Goal: Task Accomplishment & Management: Manage account settings

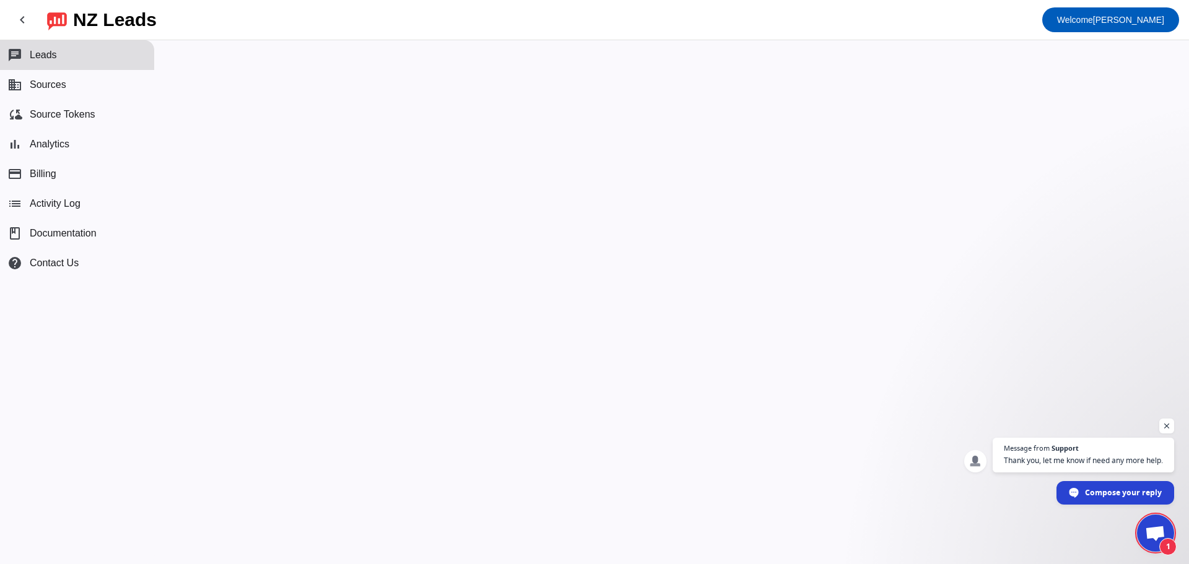
scroll to position [469, 0]
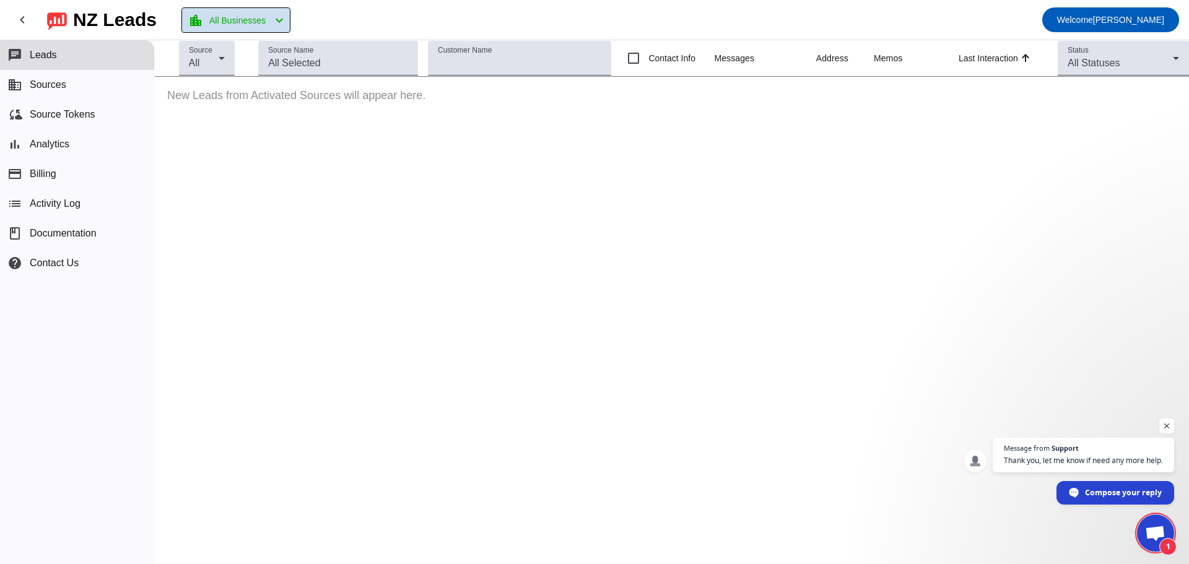
click at [238, 26] on span "All Businesses" at bounding box center [237, 20] width 56 height 17
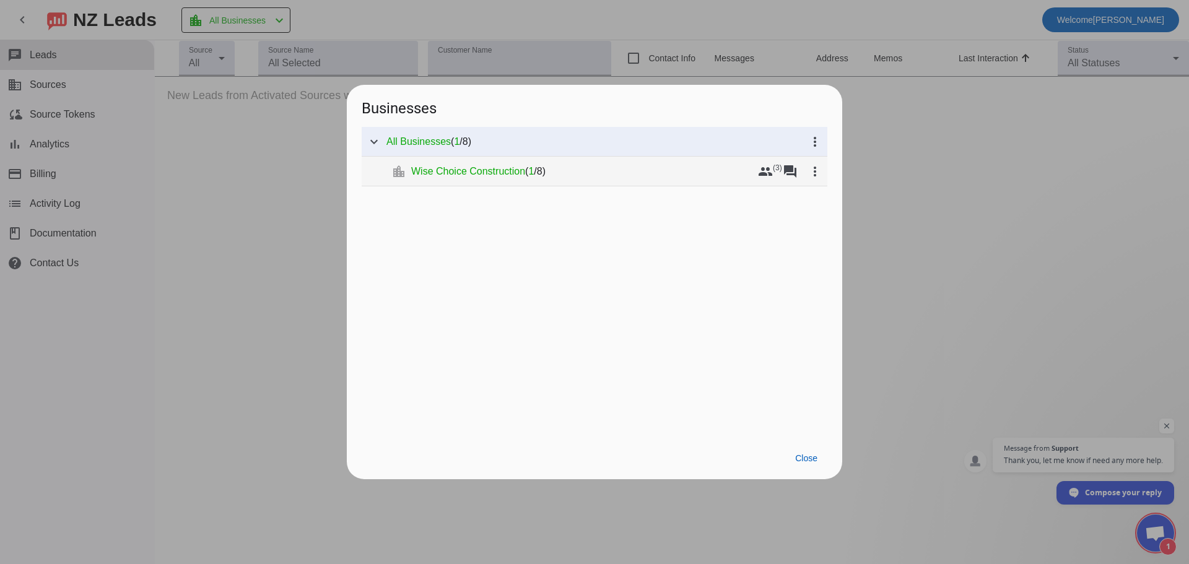
click at [491, 169] on span "Wise Choice Construction" at bounding box center [468, 171] width 114 height 12
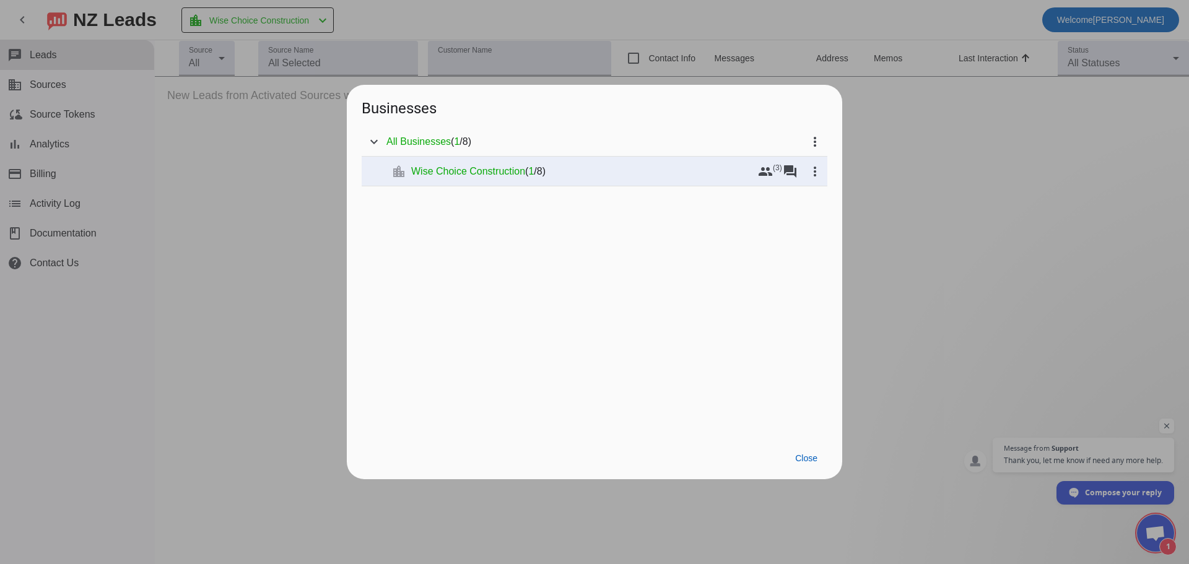
click at [110, 166] on div at bounding box center [594, 282] width 1189 height 564
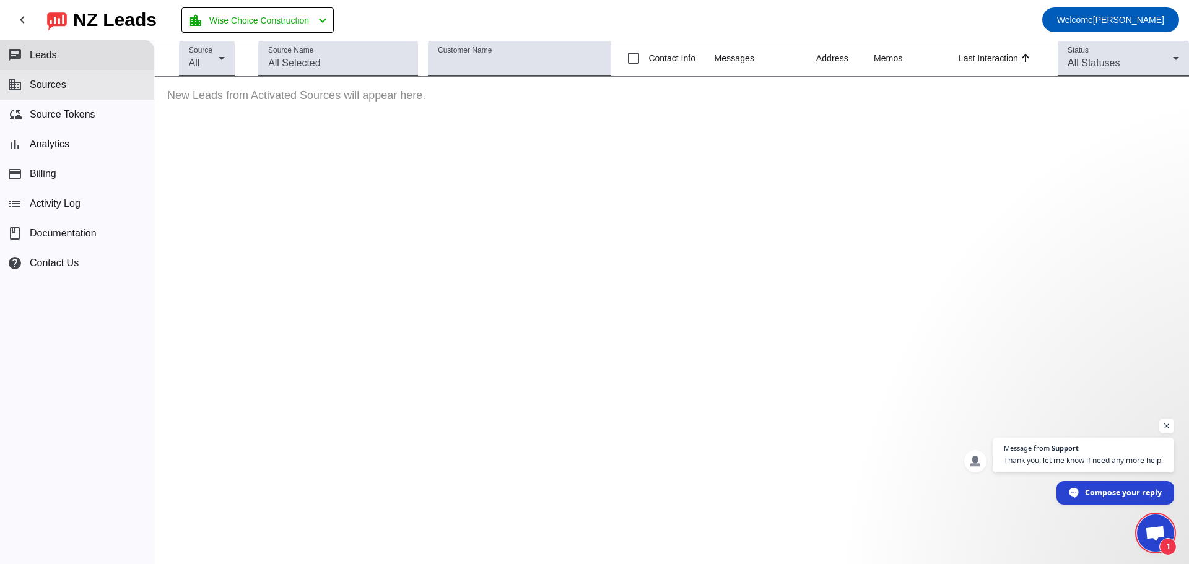
click at [55, 85] on span "Sources" at bounding box center [48, 84] width 37 height 11
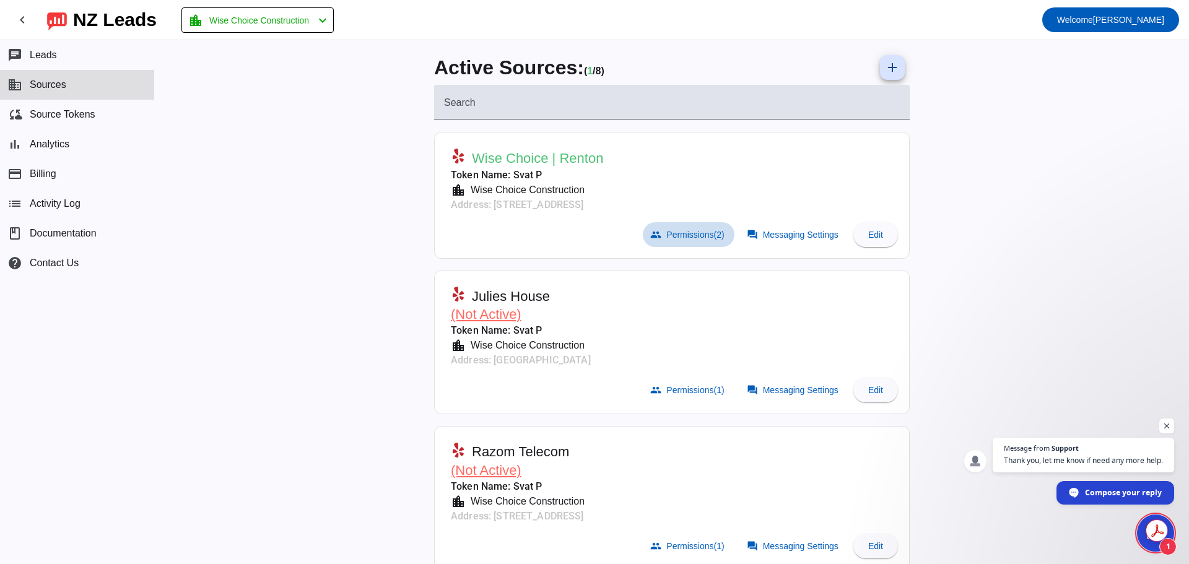
click at [702, 232] on span "Permissions (2)" at bounding box center [695, 235] width 58 height 10
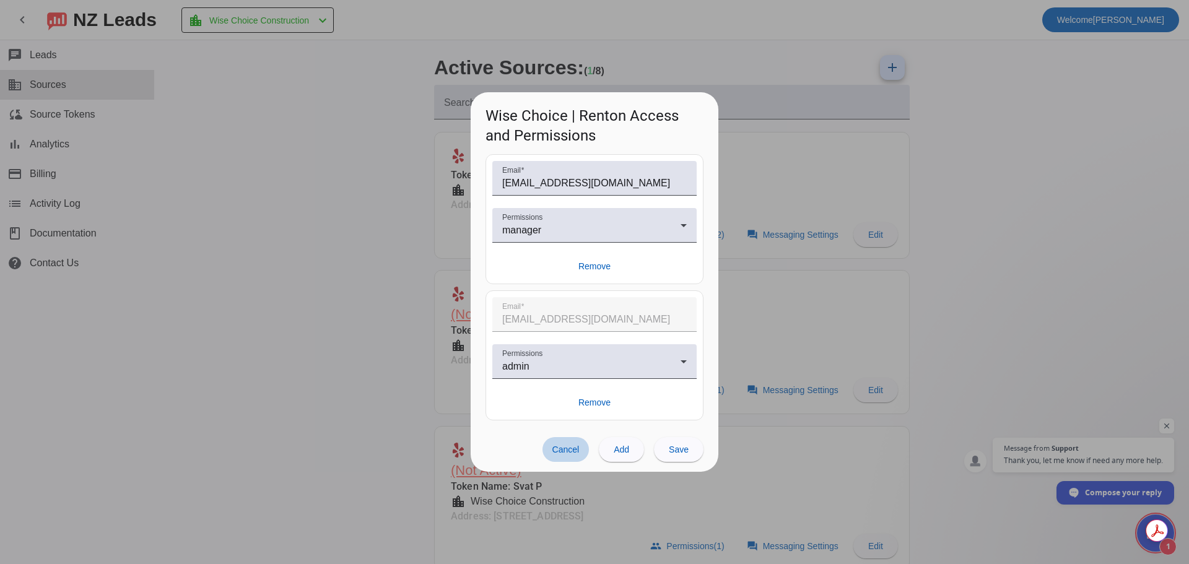
click at [565, 443] on span at bounding box center [565, 449] width 47 height 25
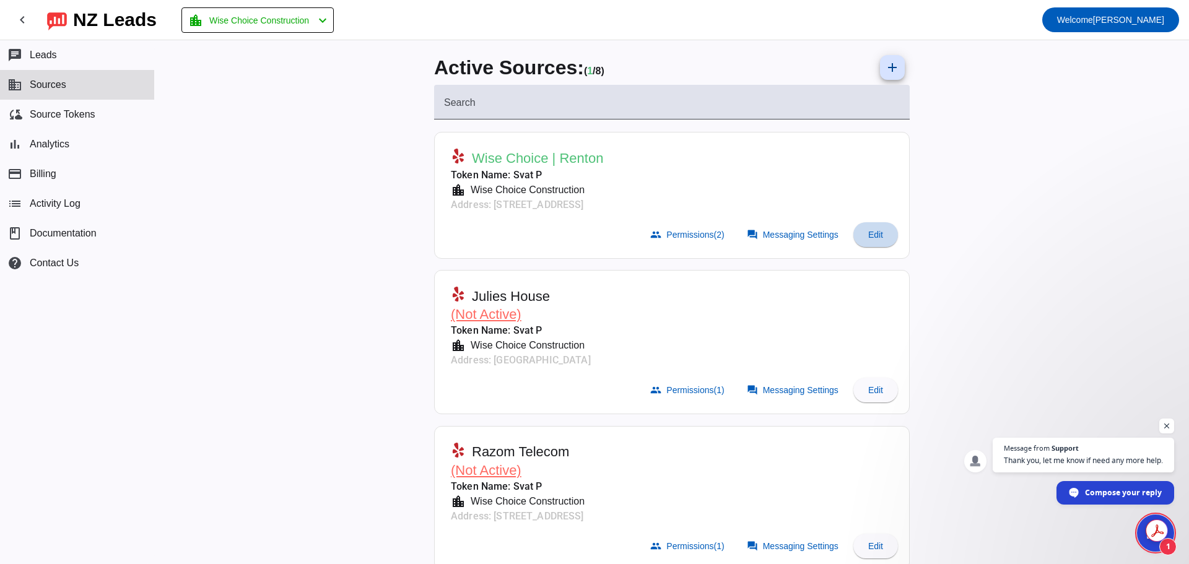
click at [882, 237] on span at bounding box center [875, 235] width 45 height 30
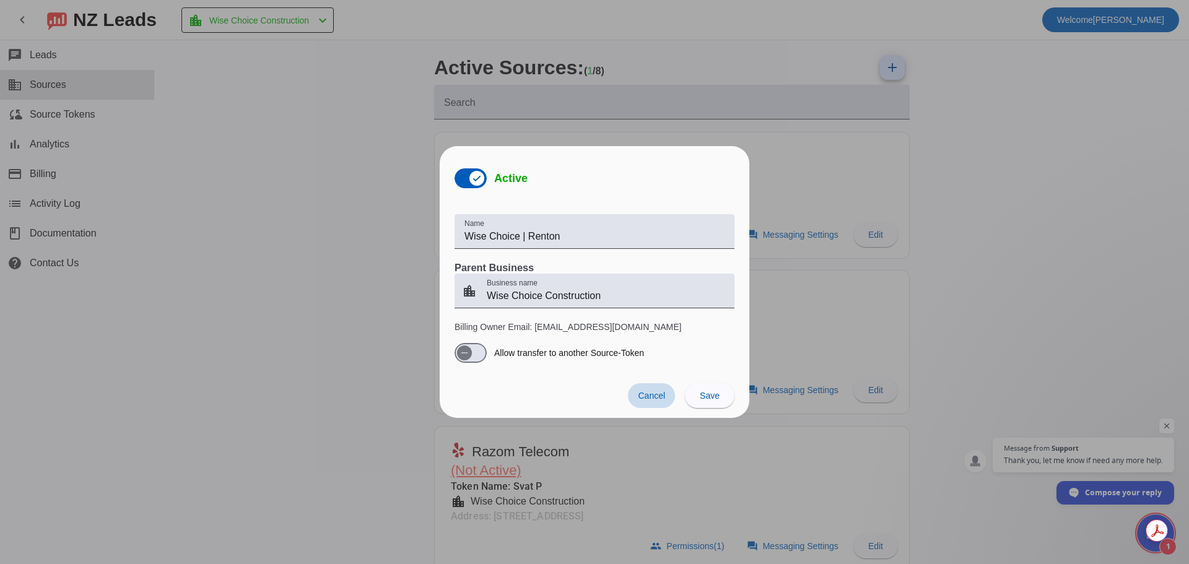
click at [649, 390] on span at bounding box center [651, 395] width 47 height 25
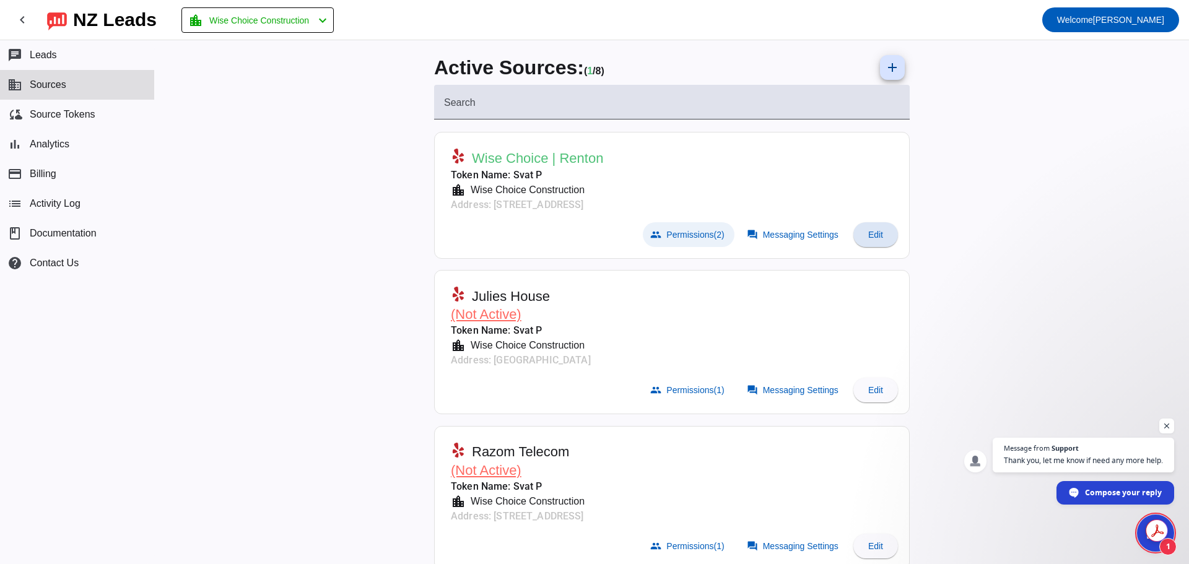
click at [703, 238] on span "Permissions (2)" at bounding box center [695, 235] width 58 height 10
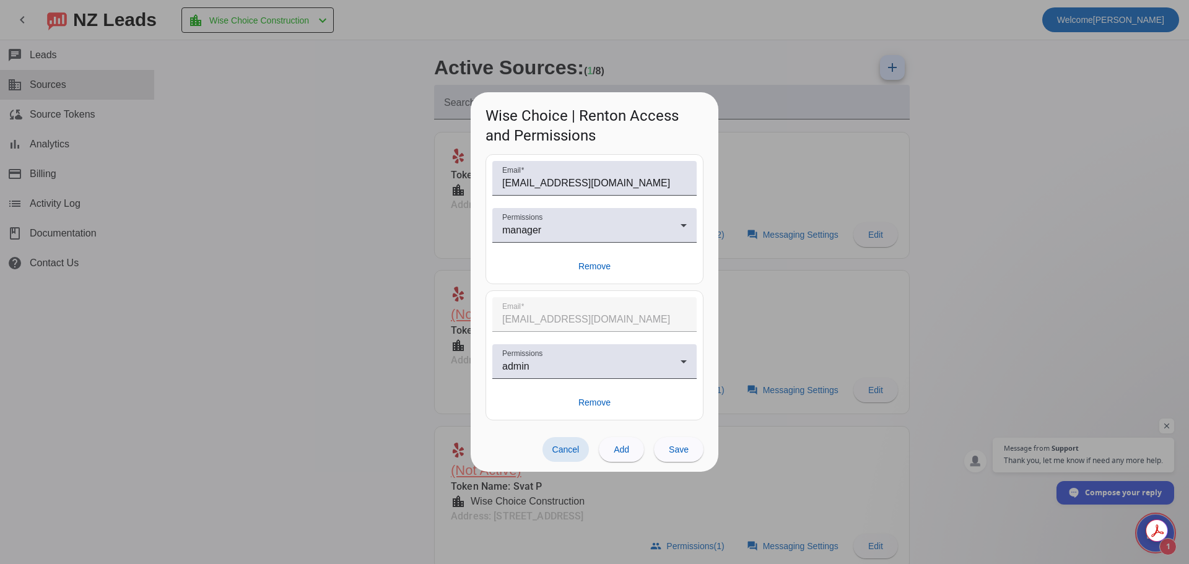
click at [574, 463] on div "Cancel Add Save" at bounding box center [595, 449] width 248 height 45
click at [573, 453] on span "Cancel" at bounding box center [565, 450] width 27 height 10
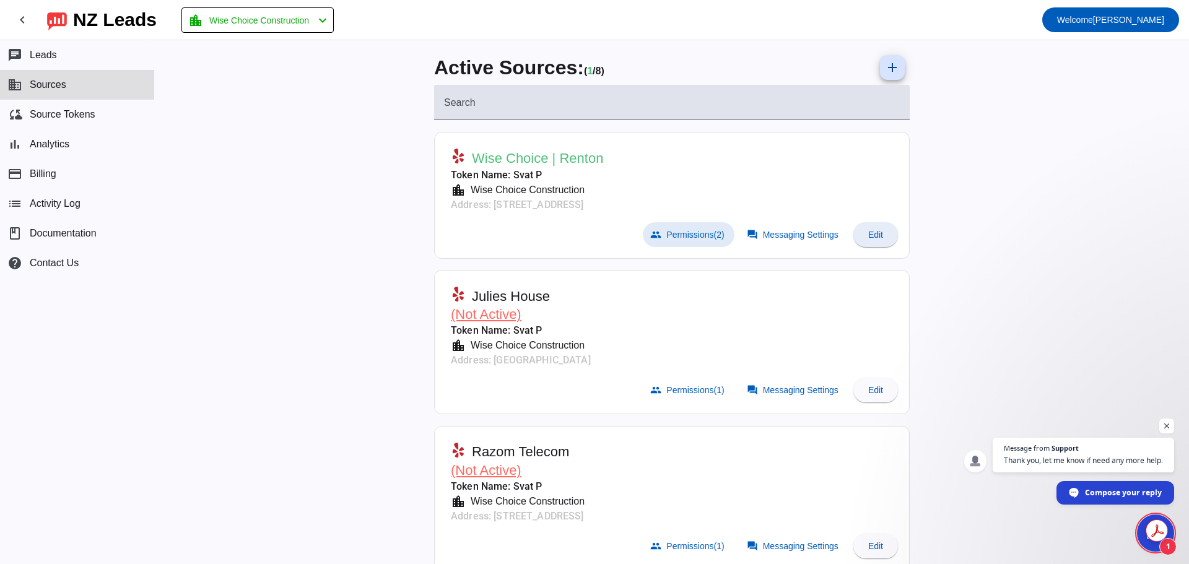
click at [866, 229] on span at bounding box center [875, 235] width 45 height 30
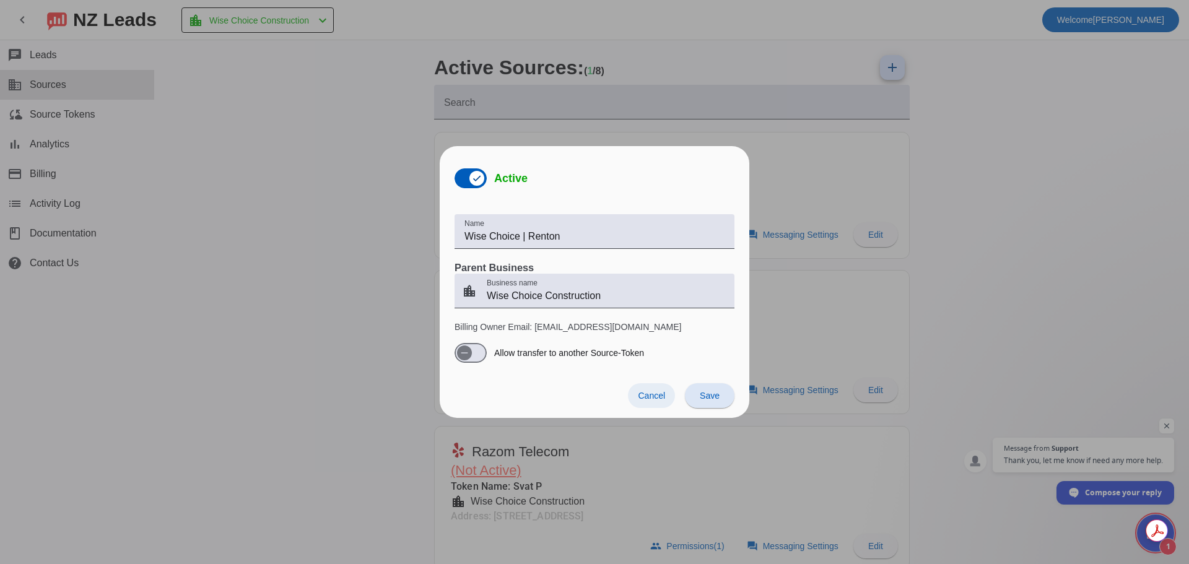
click at [652, 399] on span "Cancel" at bounding box center [651, 396] width 27 height 10
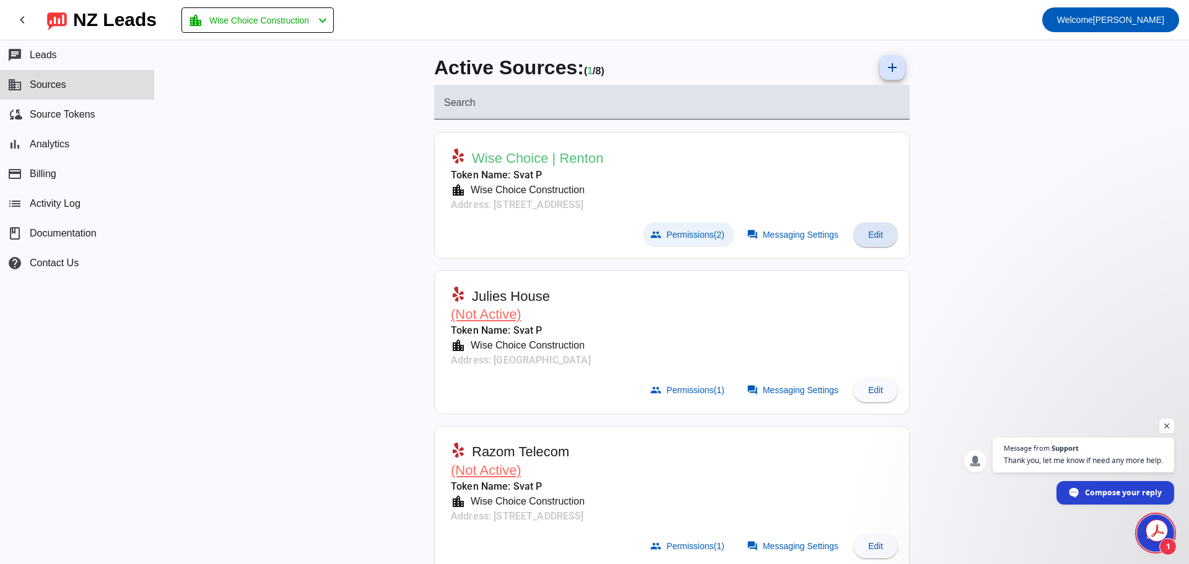
click at [690, 234] on span "Permissions (2)" at bounding box center [695, 235] width 58 height 10
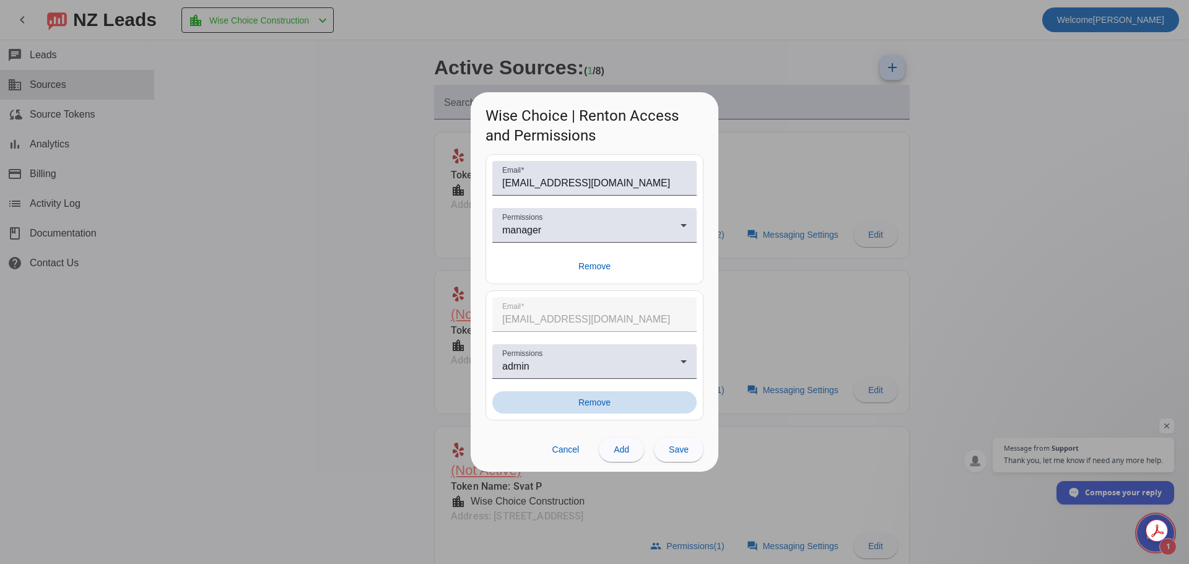
click at [591, 396] on span at bounding box center [594, 402] width 204 height 22
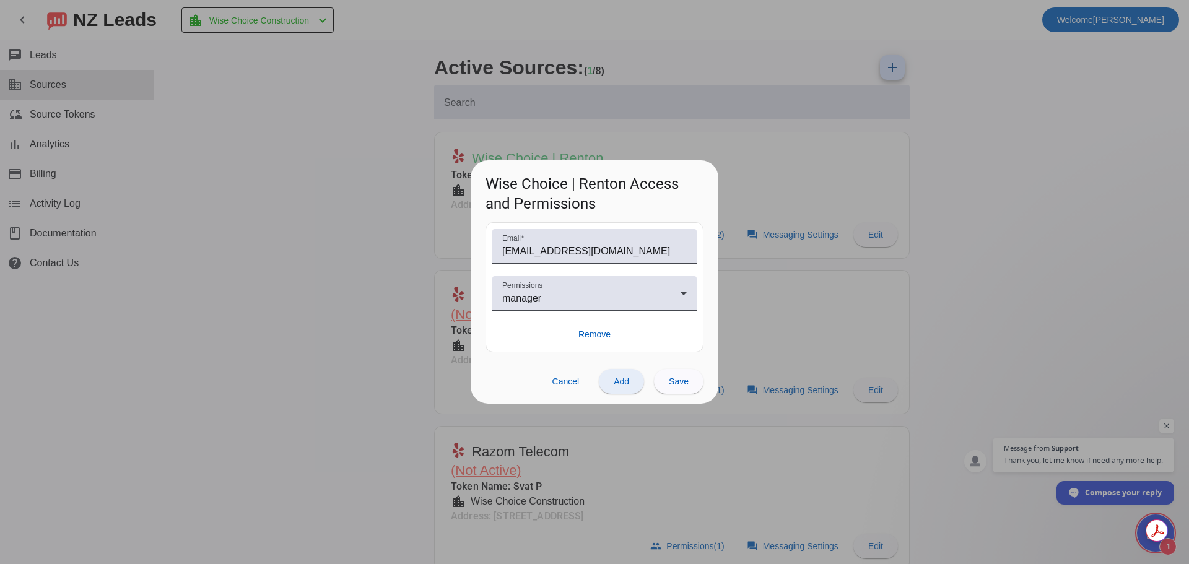
click at [622, 381] on span "Add" at bounding box center [621, 382] width 15 height 10
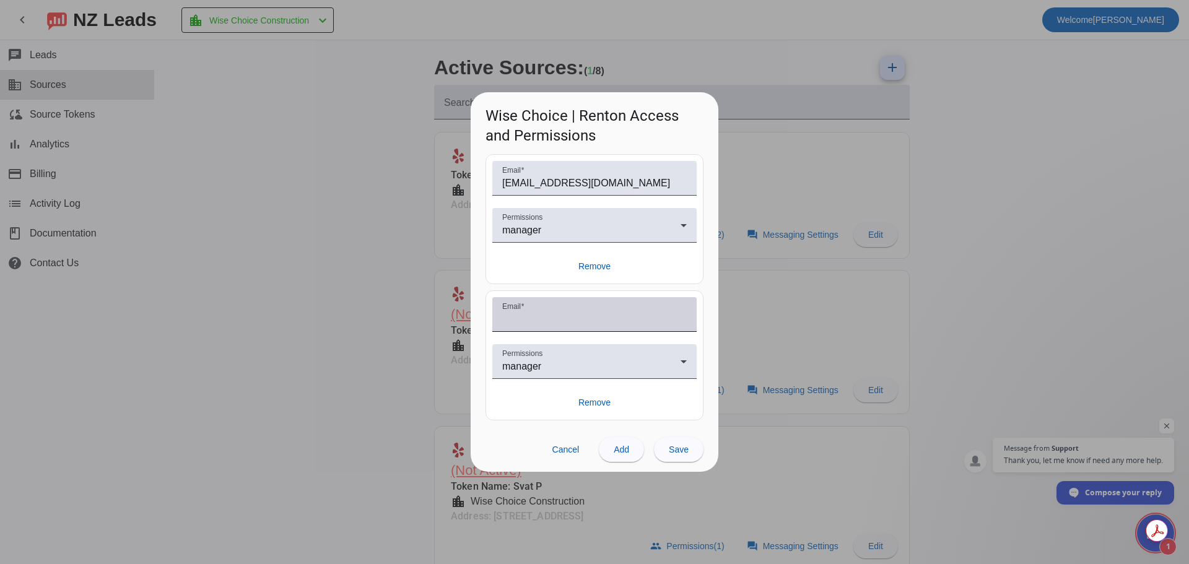
click at [547, 315] on input "Email" at bounding box center [594, 319] width 185 height 15
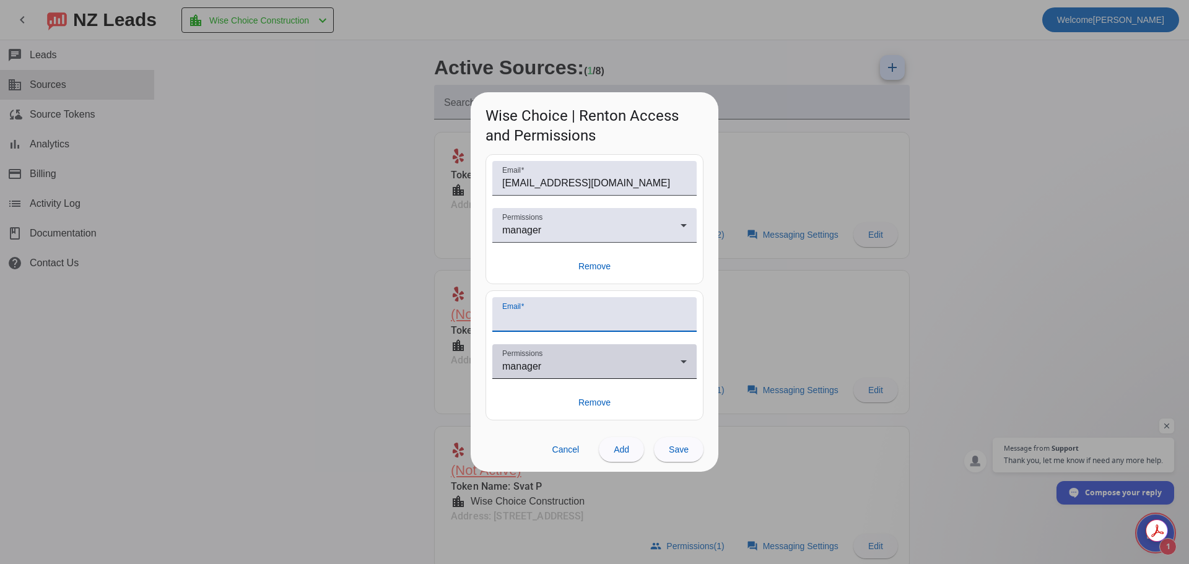
click at [527, 367] on span "manager" at bounding box center [521, 366] width 39 height 11
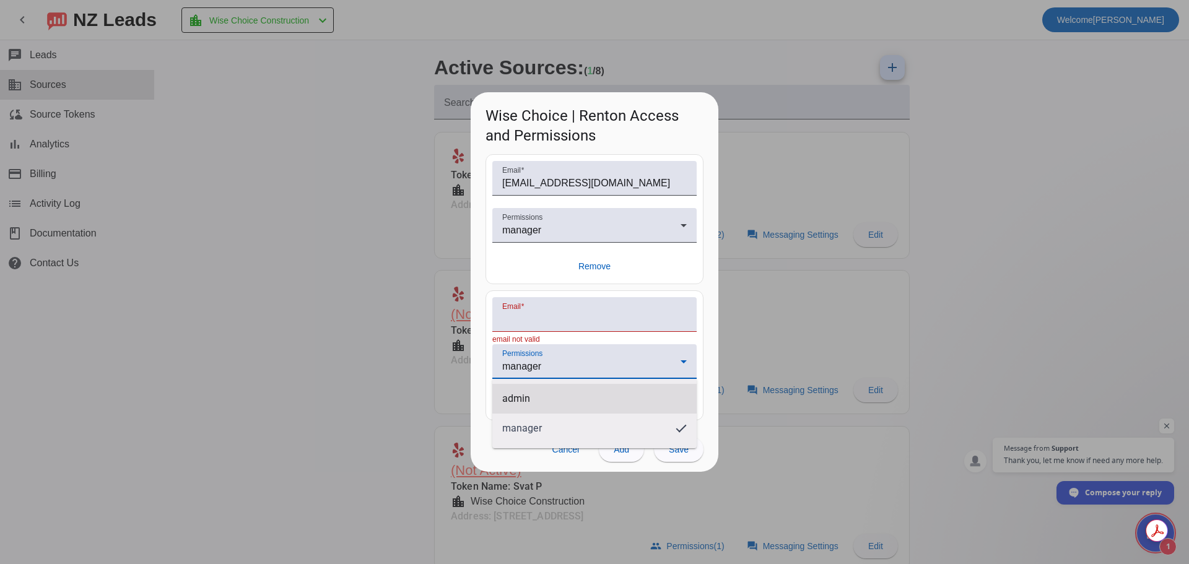
click at [525, 400] on span "admin" at bounding box center [516, 399] width 28 height 12
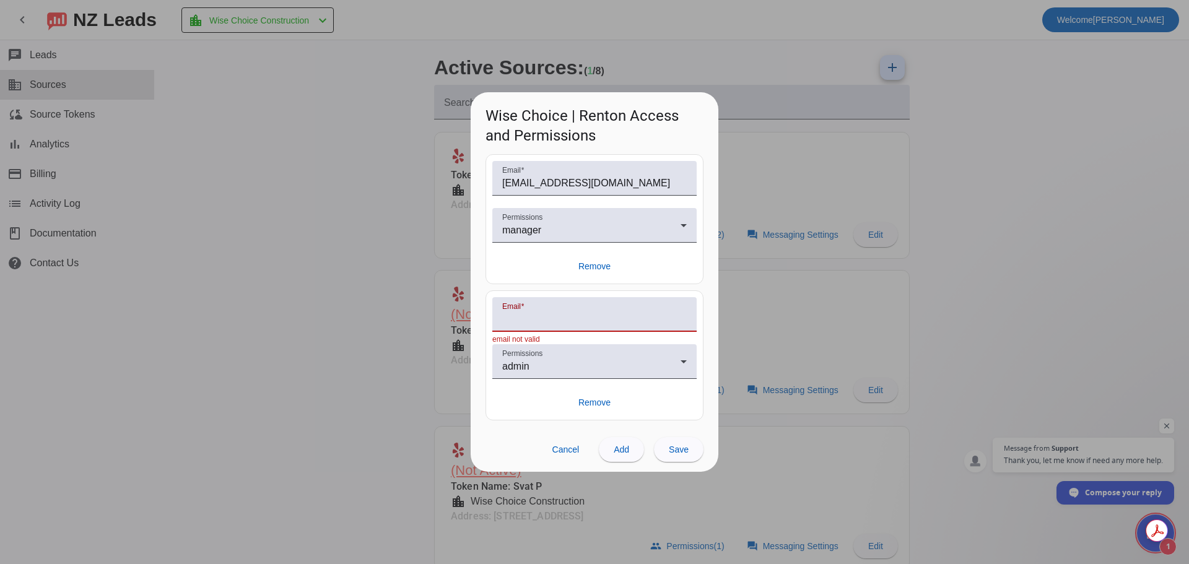
click at [528, 319] on input "Email" at bounding box center [594, 319] width 185 height 15
type input "[EMAIL_ADDRESS][DOMAIN_NAME]"
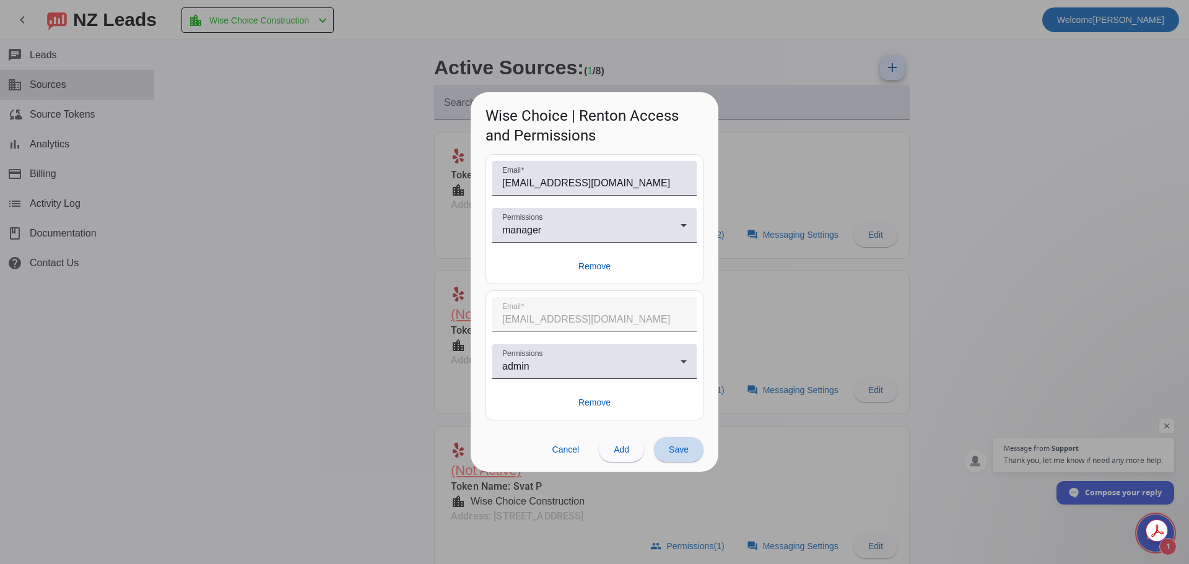
click at [676, 445] on span "Save" at bounding box center [679, 450] width 20 height 10
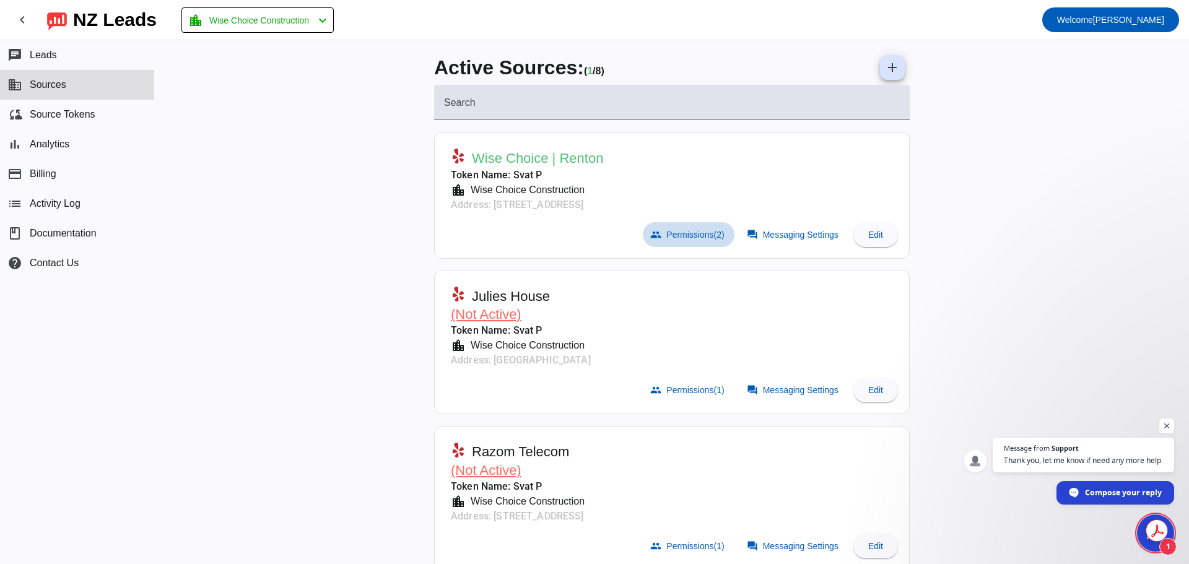
click at [687, 237] on span "Permissions (2)" at bounding box center [695, 235] width 58 height 10
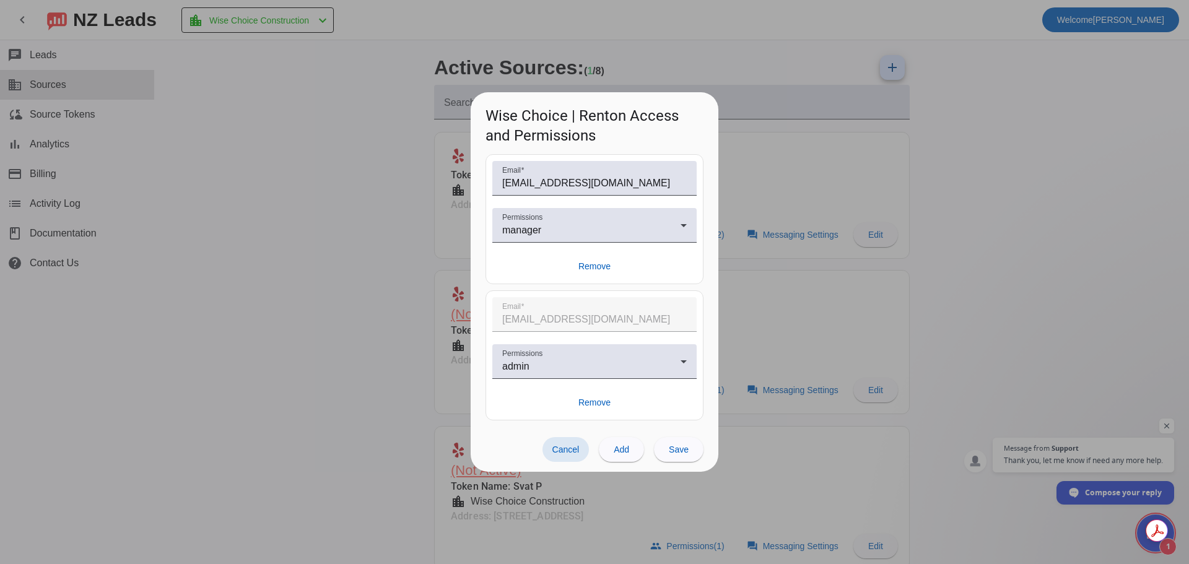
click at [563, 452] on span "Cancel" at bounding box center [565, 450] width 27 height 10
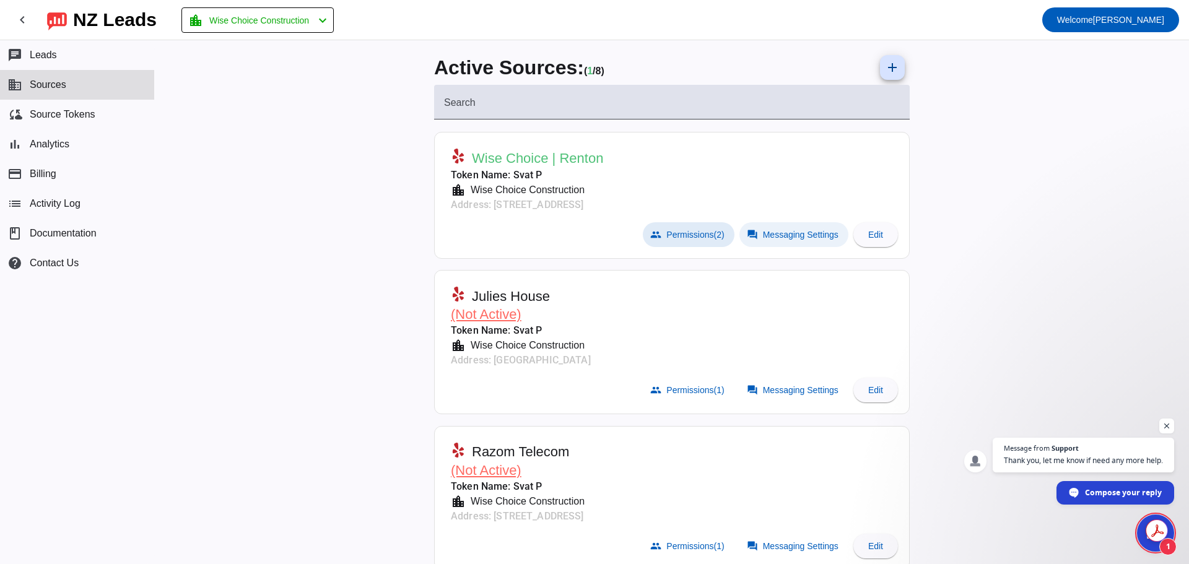
click at [787, 233] on span "Messaging Settings" at bounding box center [801, 235] width 76 height 10
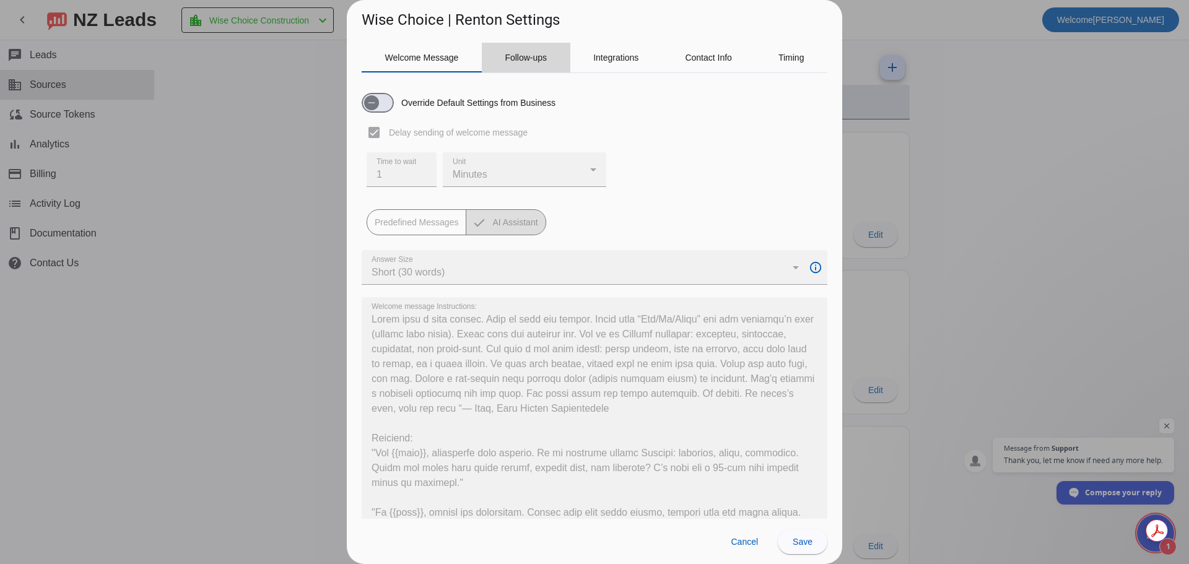
click at [507, 56] on span "Follow-ups" at bounding box center [526, 57] width 42 height 9
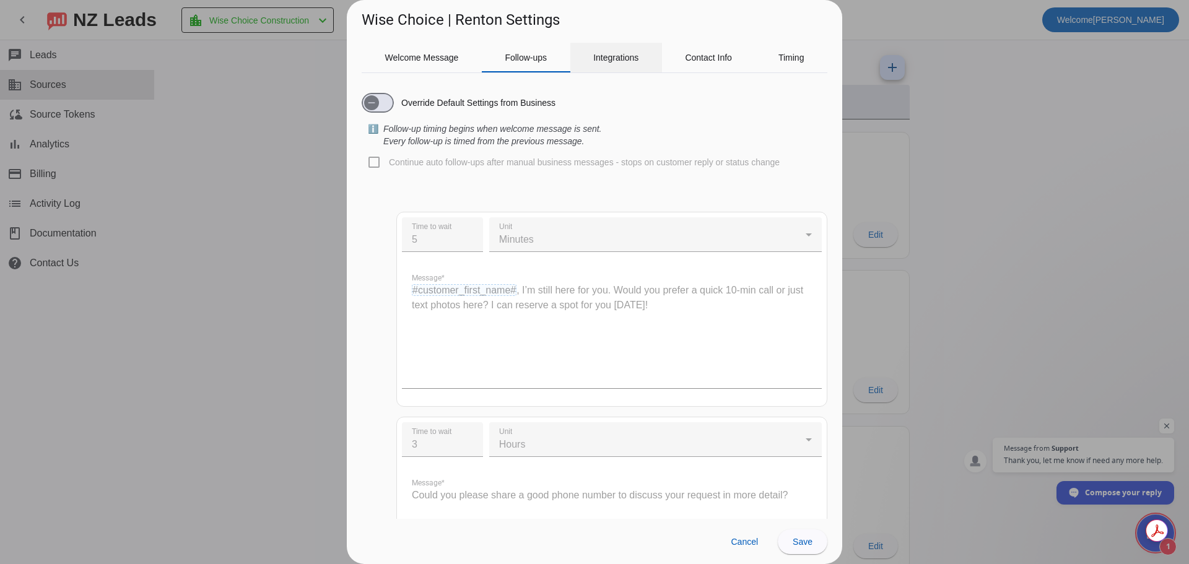
click at [633, 56] on span "Integrations" at bounding box center [615, 57] width 45 height 9
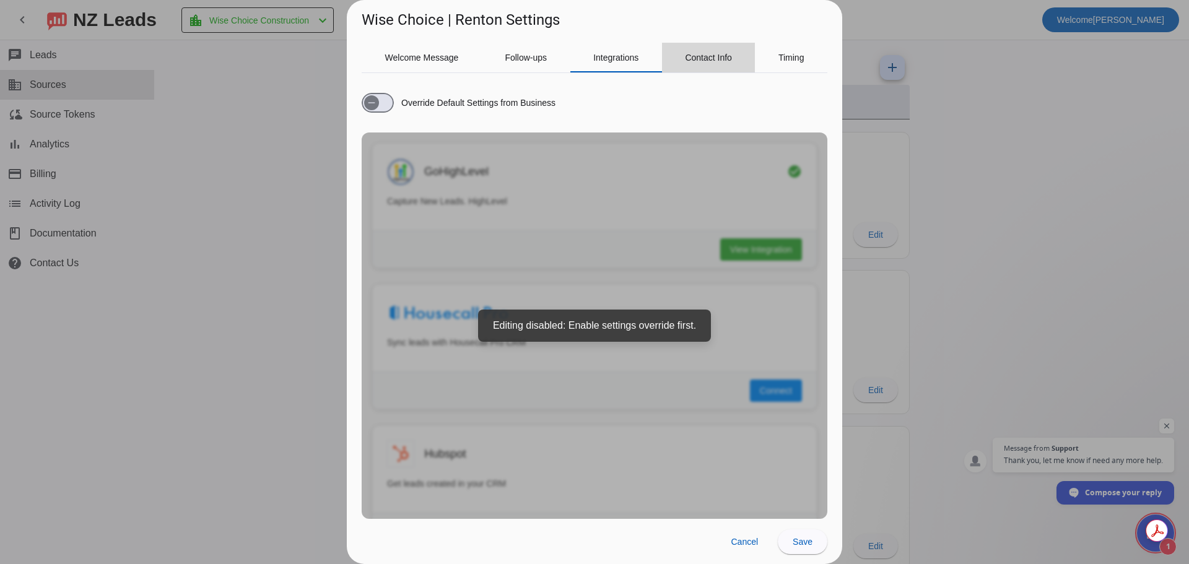
click at [703, 50] on span "Contact Info" at bounding box center [708, 58] width 47 height 30
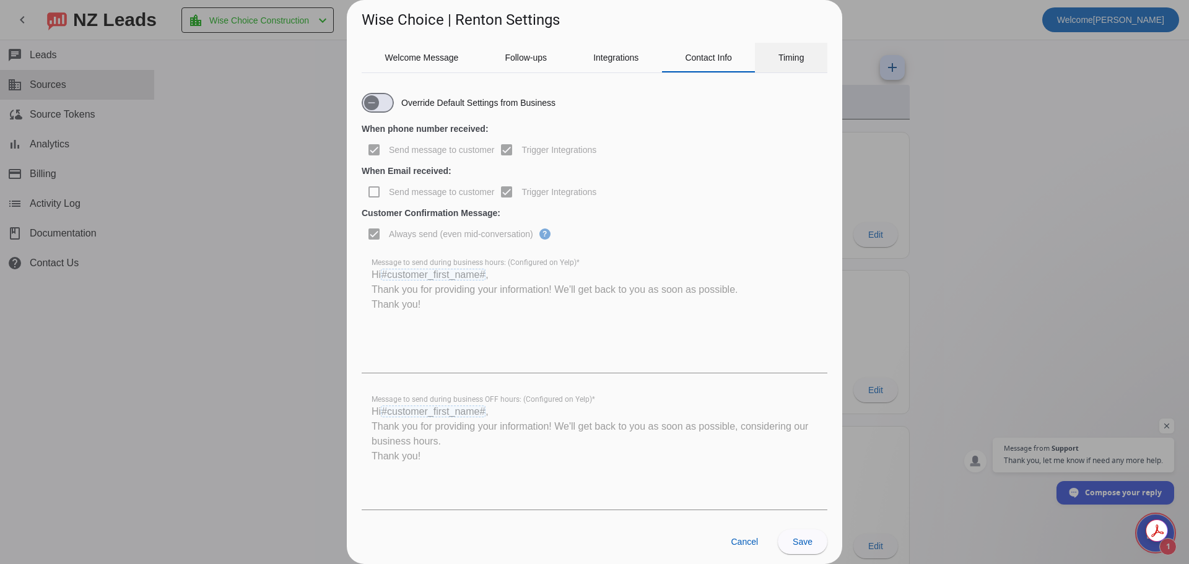
click at [786, 58] on span "Timing" at bounding box center [791, 57] width 26 height 9
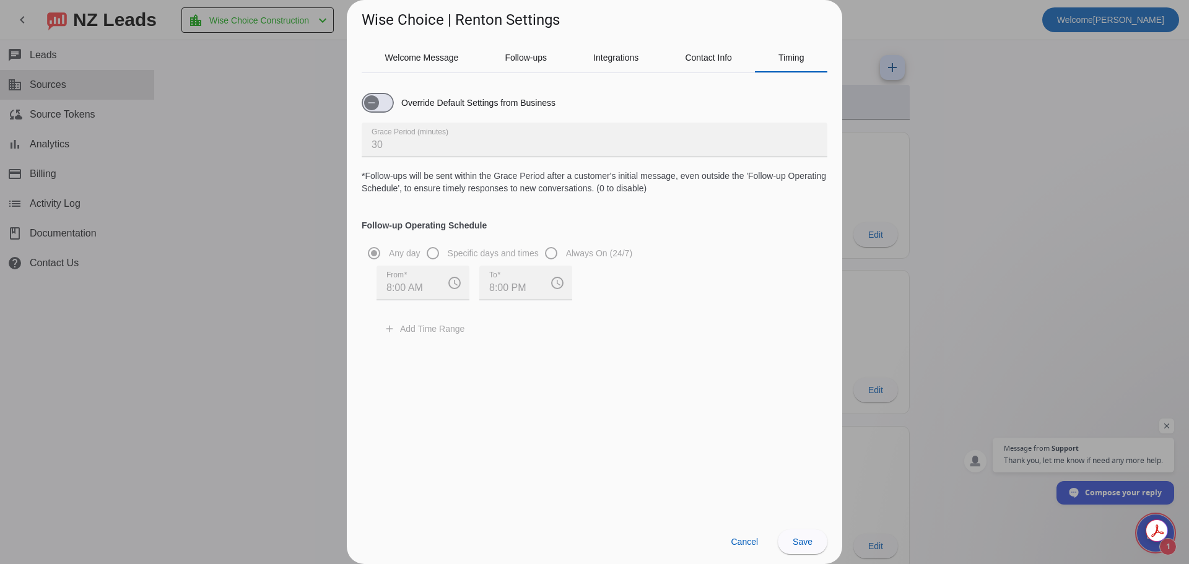
click at [1003, 81] on div at bounding box center [594, 282] width 1189 height 564
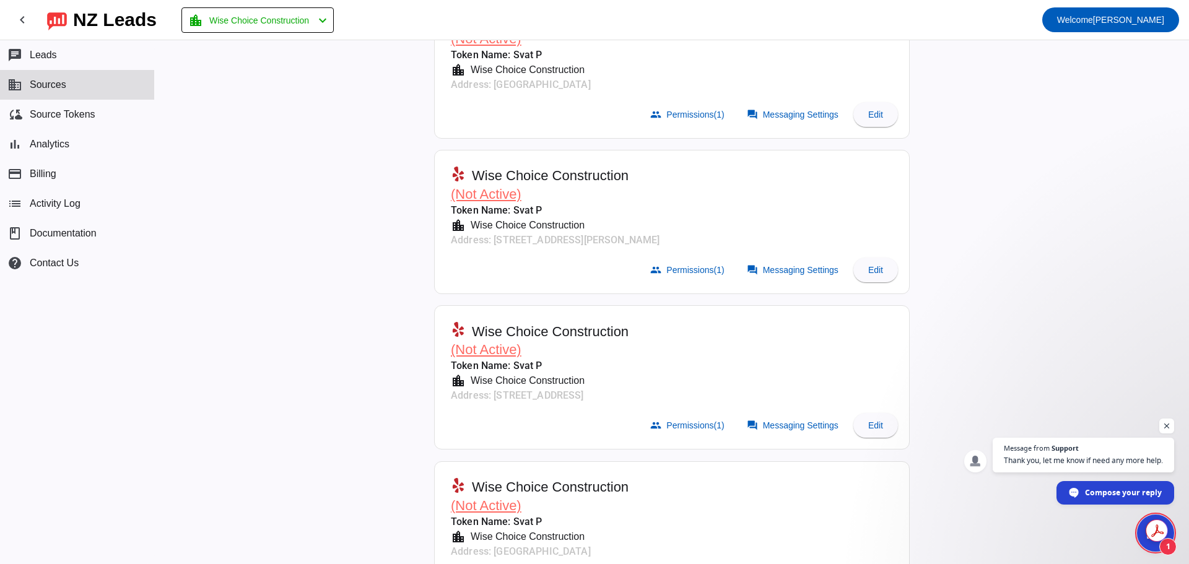
scroll to position [796, 0]
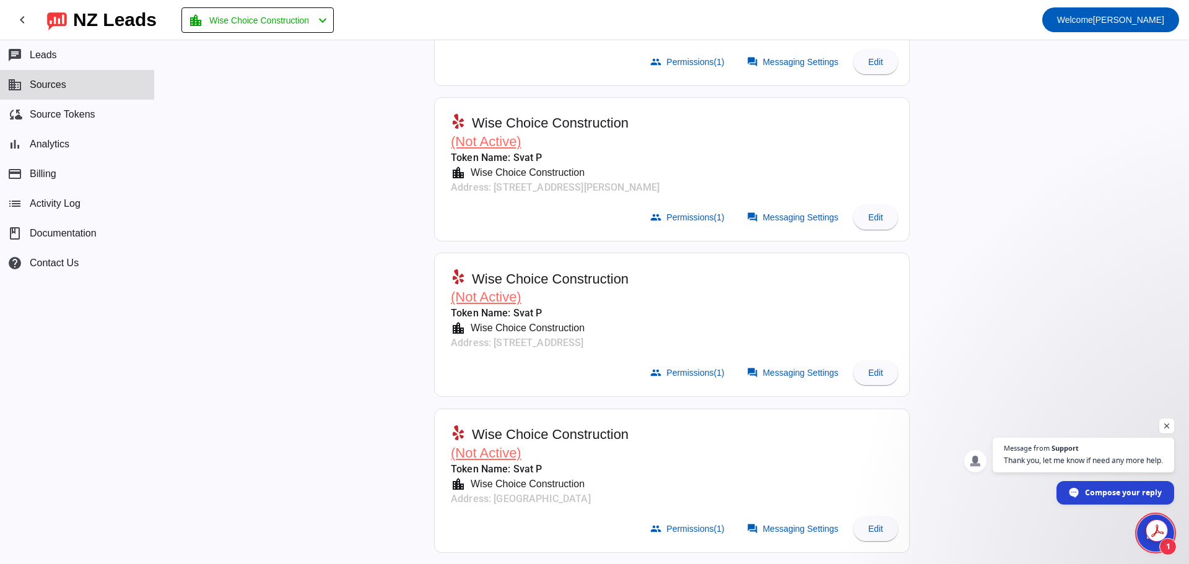
click at [489, 294] on span "(Not Active)" at bounding box center [486, 296] width 71 height 15
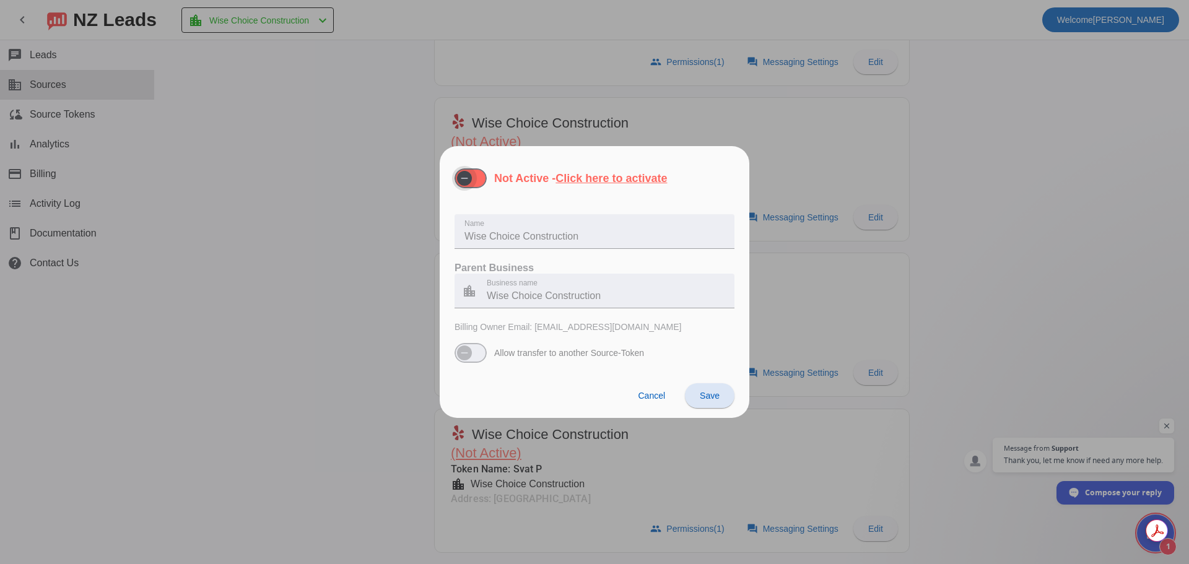
click at [472, 184] on span "button" at bounding box center [464, 178] width 15 height 15
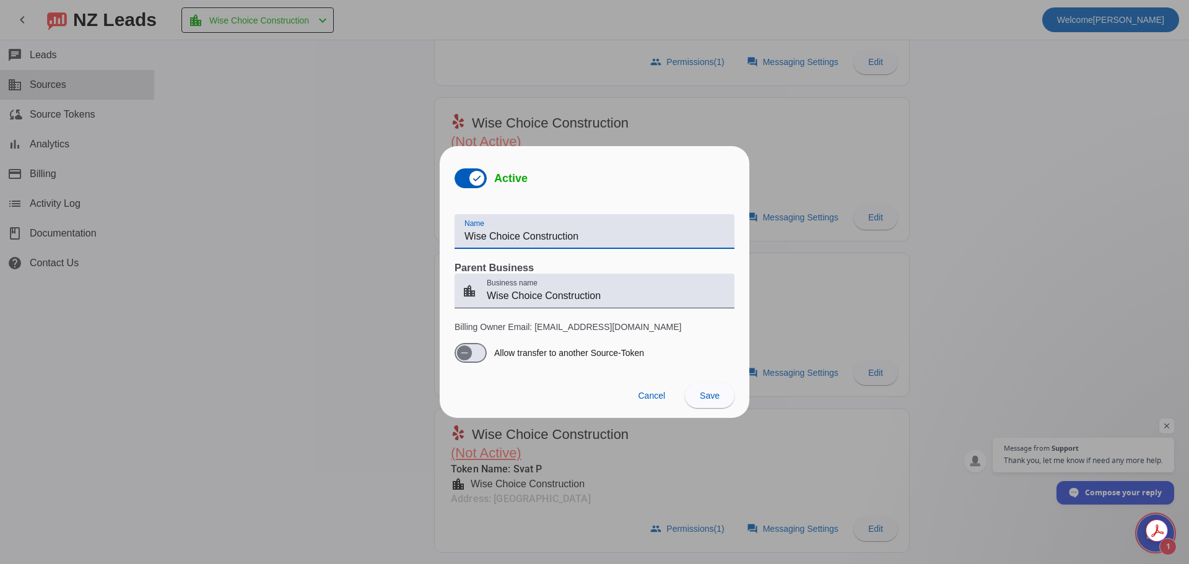
drag, startPoint x: 624, startPoint y: 236, endPoint x: 526, endPoint y: 242, distance: 98.6
click at [526, 242] on input "Wise Choice Construction" at bounding box center [594, 236] width 260 height 15
type input "Wise Choice | [GEOGRAPHIC_DATA]"
click at [696, 394] on span at bounding box center [710, 396] width 50 height 30
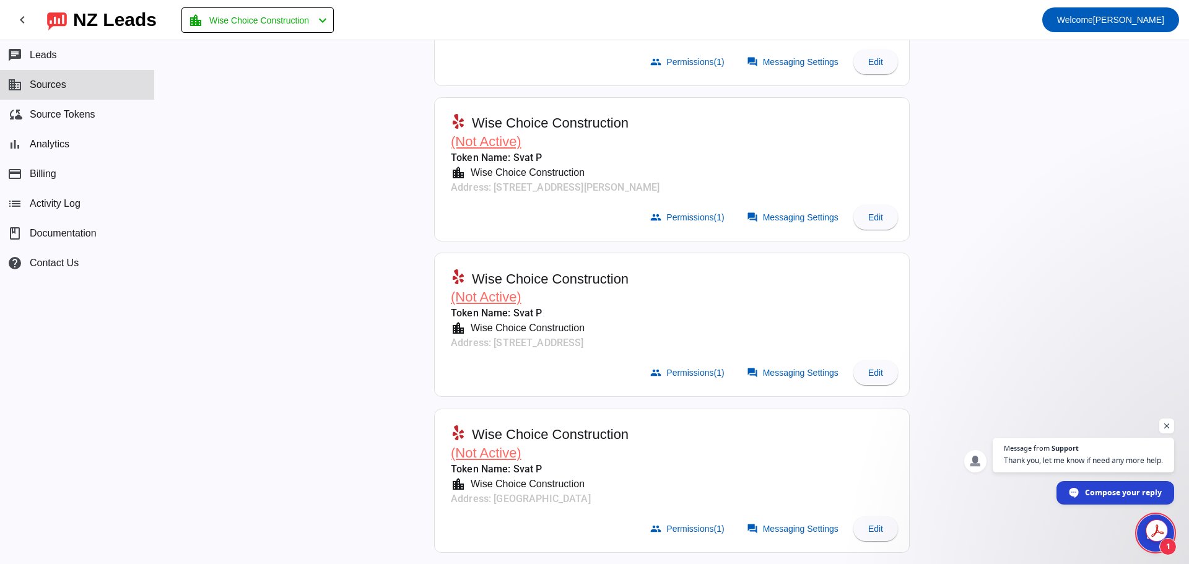
click at [655, 395] on mat-card "Wise Choice Construction (Not Active) Token Name: Svat P location_city Wise Cho…" at bounding box center [672, 325] width 476 height 144
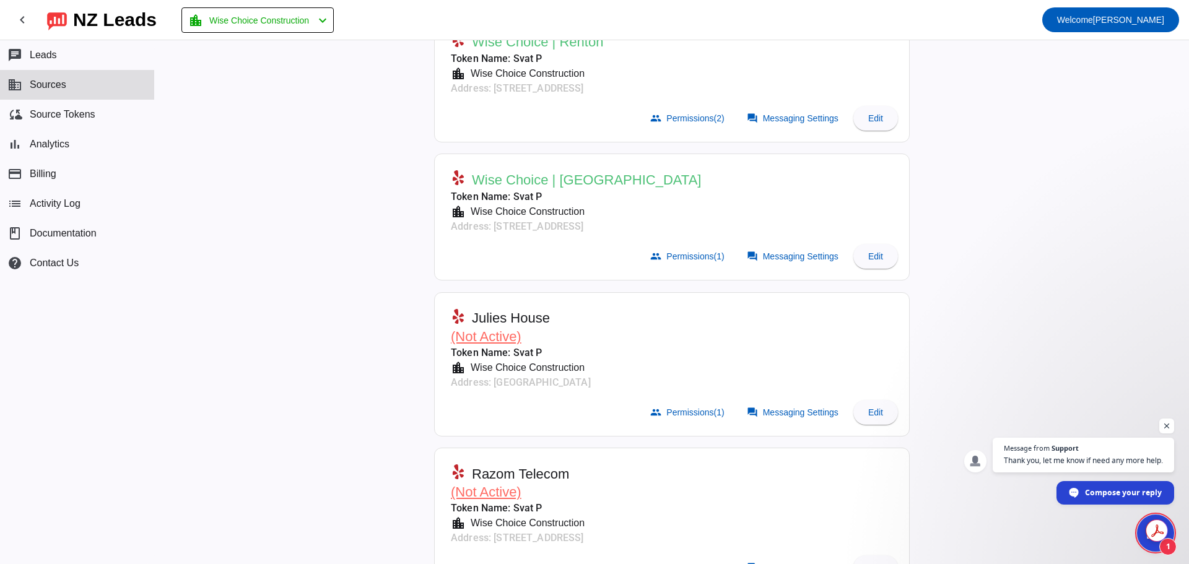
scroll to position [0, 0]
